Goal: Information Seeking & Learning: Find specific fact

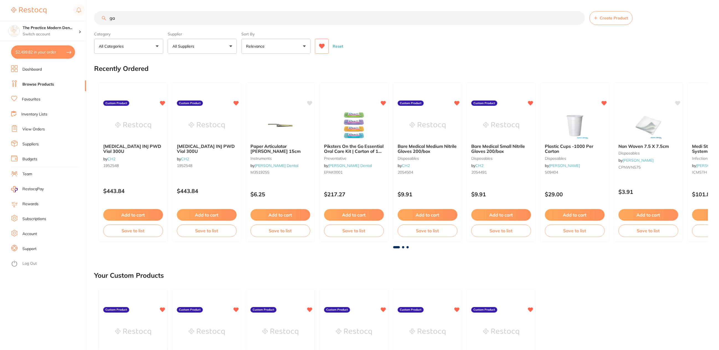
type input "g"
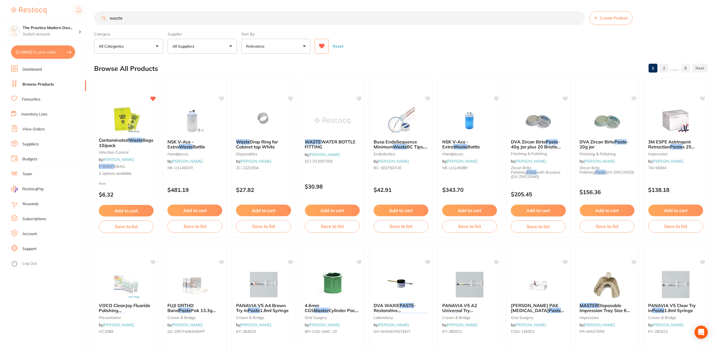
click at [216, 46] on button "All Suppliers" at bounding box center [202, 46] width 69 height 15
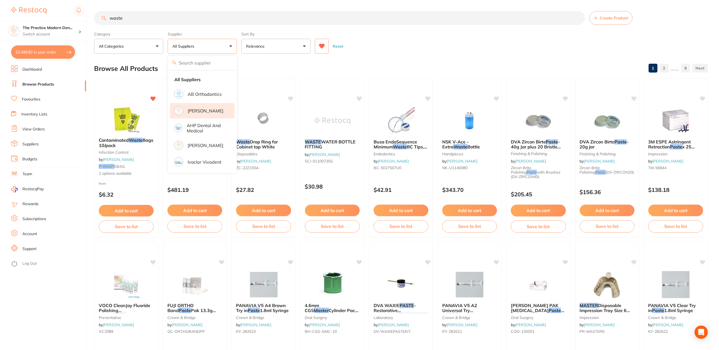
click at [202, 116] on li "[PERSON_NAME]" at bounding box center [202, 110] width 65 height 15
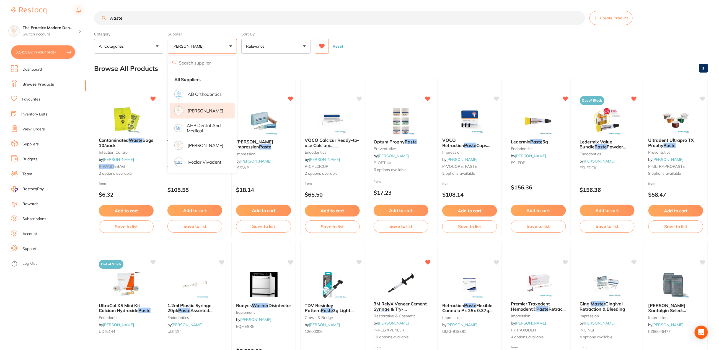
click at [153, 14] on input "waste" at bounding box center [339, 18] width 491 height 14
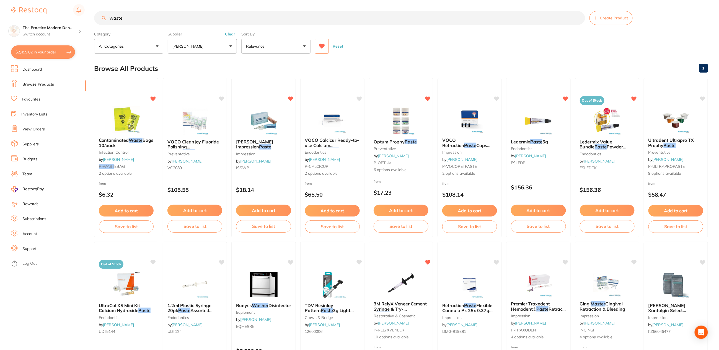
drag, startPoint x: 167, startPoint y: 21, endPoint x: 68, endPoint y: 19, distance: 99.0
click at [68, 19] on div "$2,499.82 The Practice Modern Den... Switch account The Practice Modern Dentist…" at bounding box center [359, 175] width 719 height 350
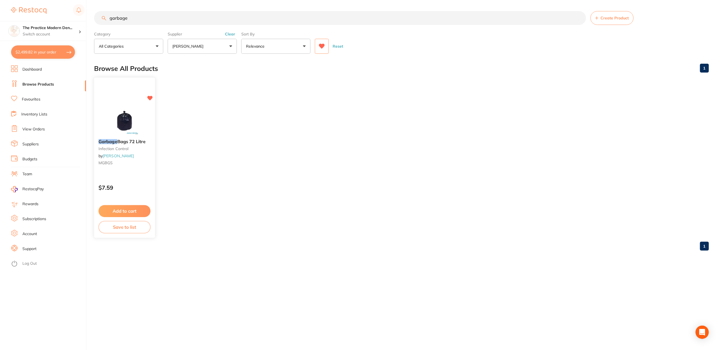
type input "garbage"
click at [137, 116] on img at bounding box center [124, 120] width 36 height 28
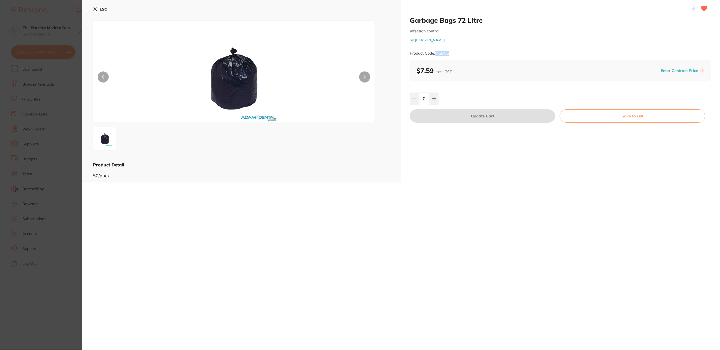
drag, startPoint x: 448, startPoint y: 53, endPoint x: 435, endPoint y: 53, distance: 13.0
click at [435, 53] on small "Product Code: MGBGS" at bounding box center [429, 53] width 39 height 5
copy small "MGBGS"
drag, startPoint x: 93, startPoint y: 7, endPoint x: 97, endPoint y: 5, distance: 4.2
click at [94, 7] on icon at bounding box center [95, 9] width 4 height 4
